Goal: Navigation & Orientation: Find specific page/section

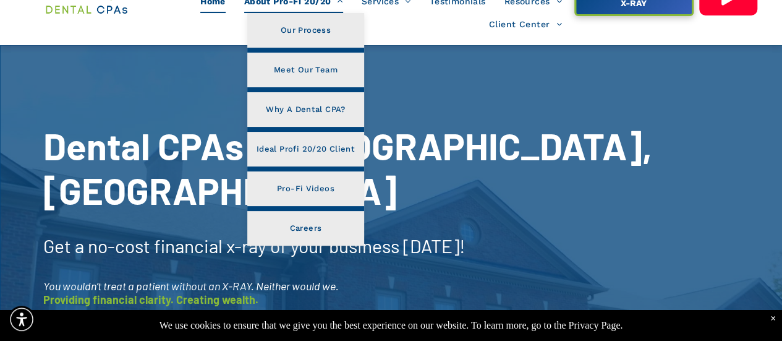
scroll to position [82, 0]
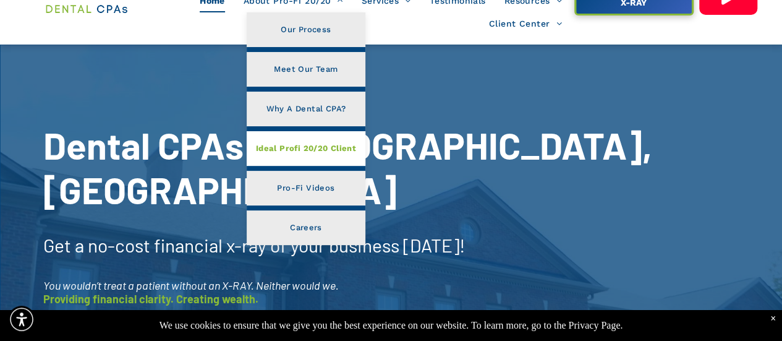
click at [305, 147] on span "Ideal Profi 20/20 Client" at bounding box center [306, 148] width 100 height 16
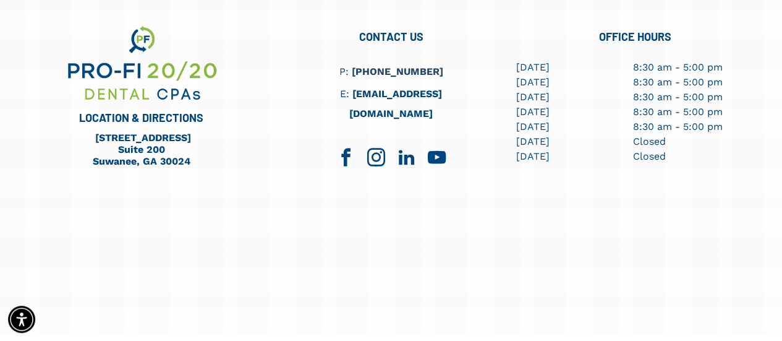
scroll to position [1988, 0]
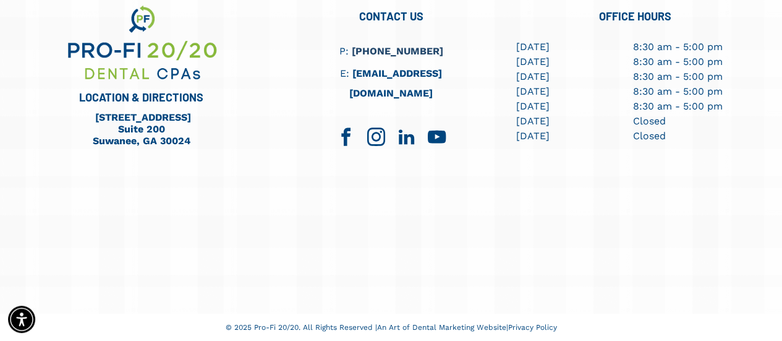
click at [575, 82] on p "[DATE]" at bounding box center [564, 76] width 97 height 15
